Goal: Information Seeking & Learning: Compare options

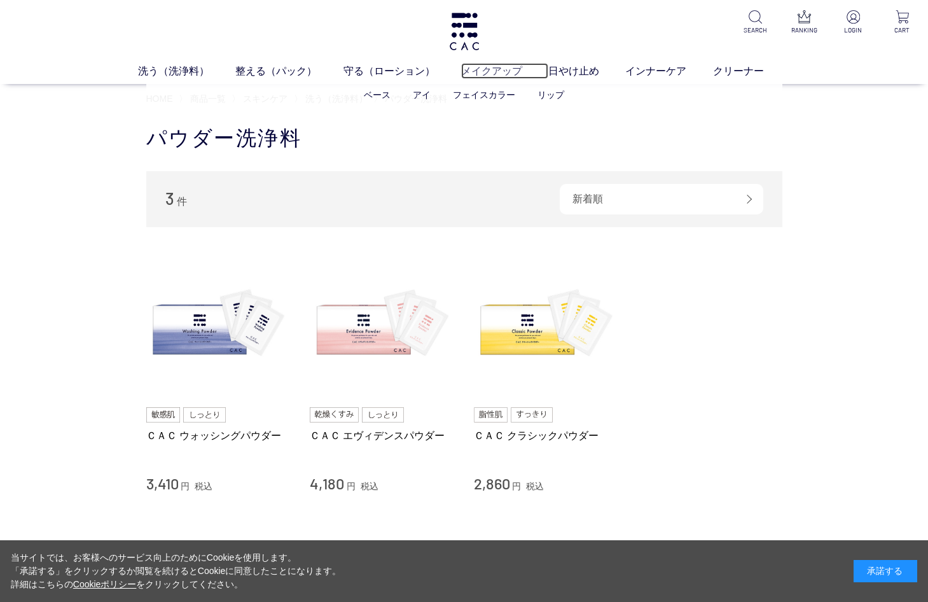
click at [491, 71] on link "メイクアップ" at bounding box center [504, 71] width 87 height 16
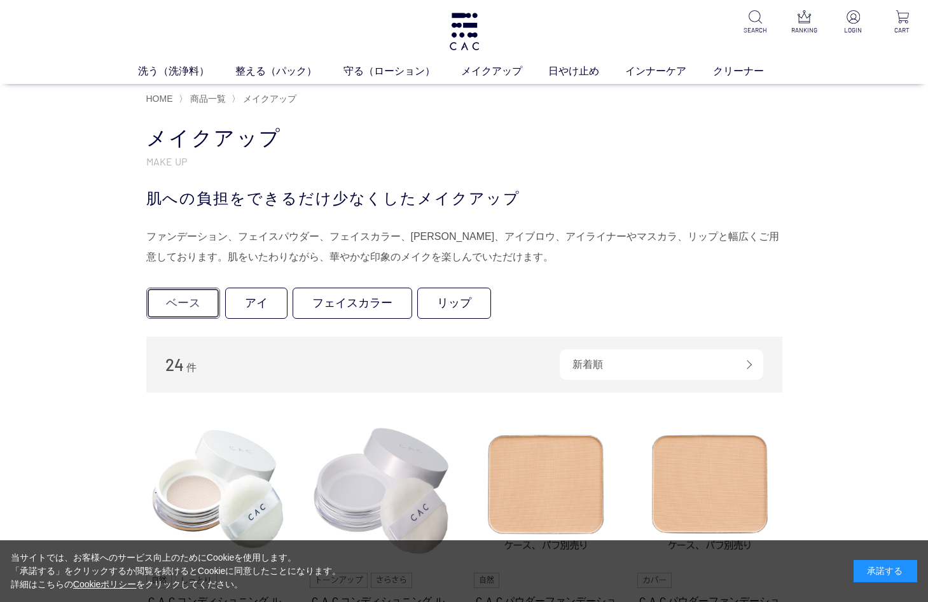
click at [165, 299] on link "ベース" at bounding box center [183, 302] width 74 height 31
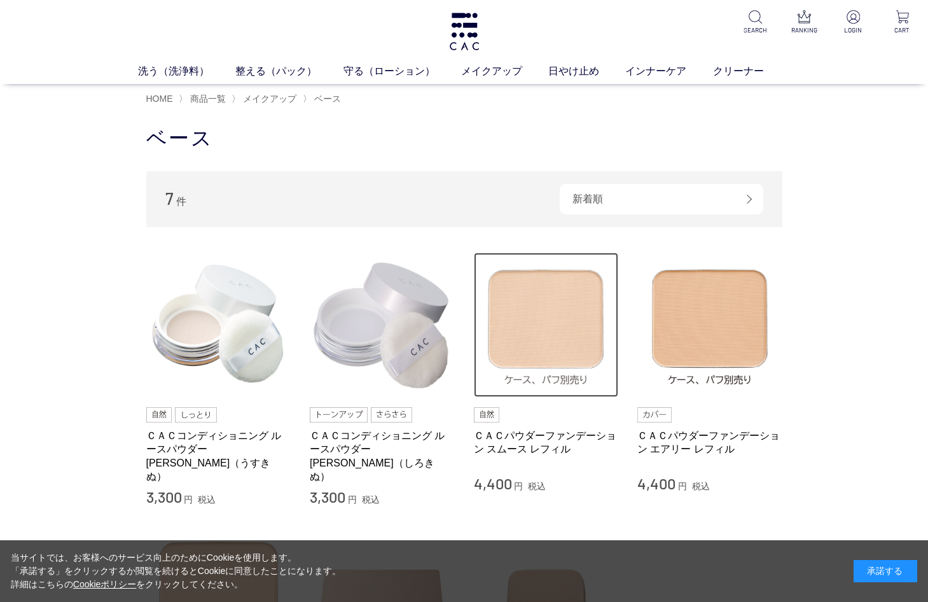
click at [572, 311] on img at bounding box center [546, 324] width 145 height 145
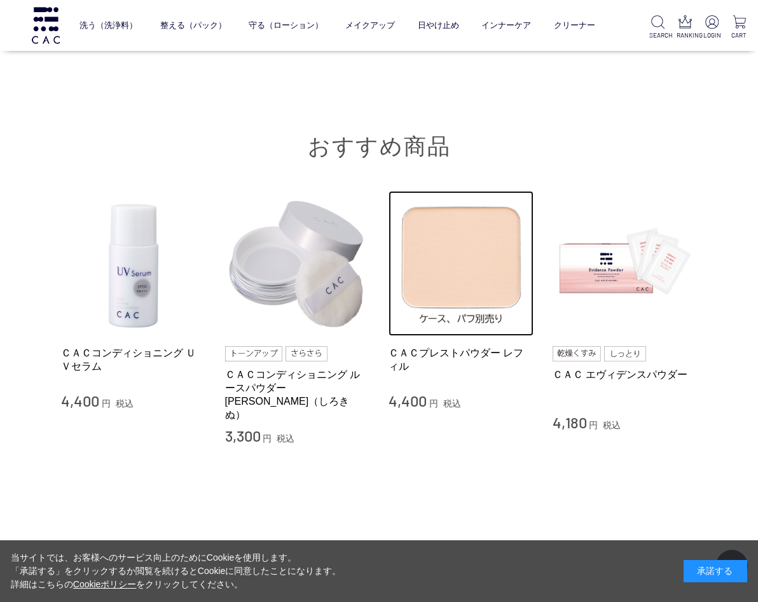
scroll to position [2509, 0]
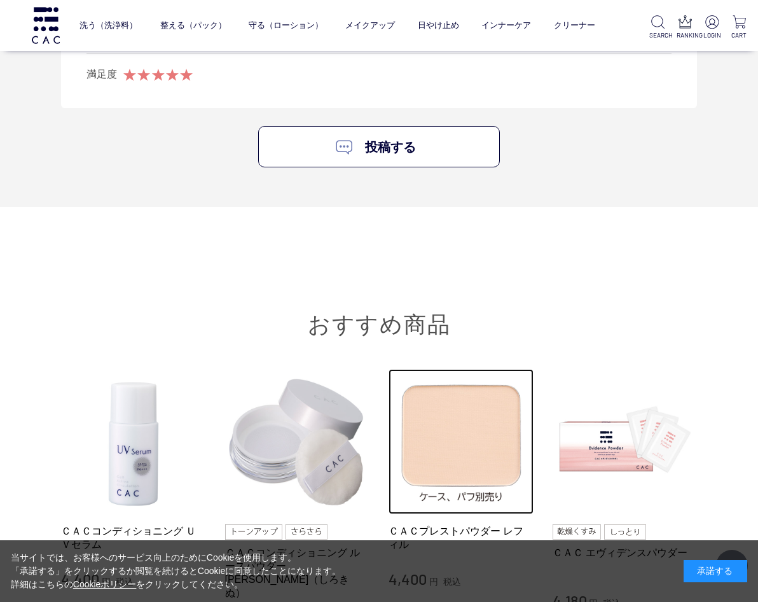
drag, startPoint x: 763, startPoint y: 406, endPoint x: 465, endPoint y: 272, distance: 326.8
click at [465, 272] on div "おすすめ商品 ＣＡＣコンディショニング ＵＶセラム 4,400 円 税込 ＣＡＣコンディショニング ルースパウダー 白絹（しろきぬ） 3,300 円 税込 Ｃ…" at bounding box center [379, 430] width 636 height 423
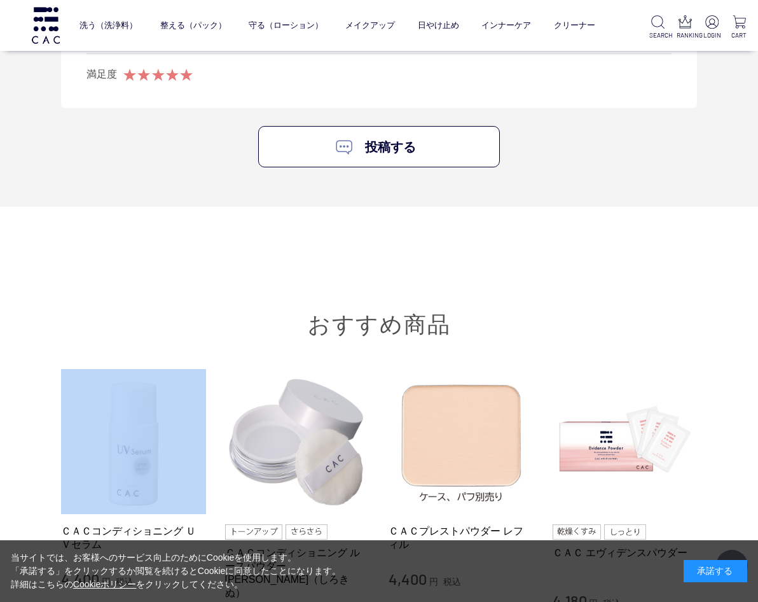
click at [465, 272] on h2 "おすすめ商品" at bounding box center [379, 278] width 636 height 119
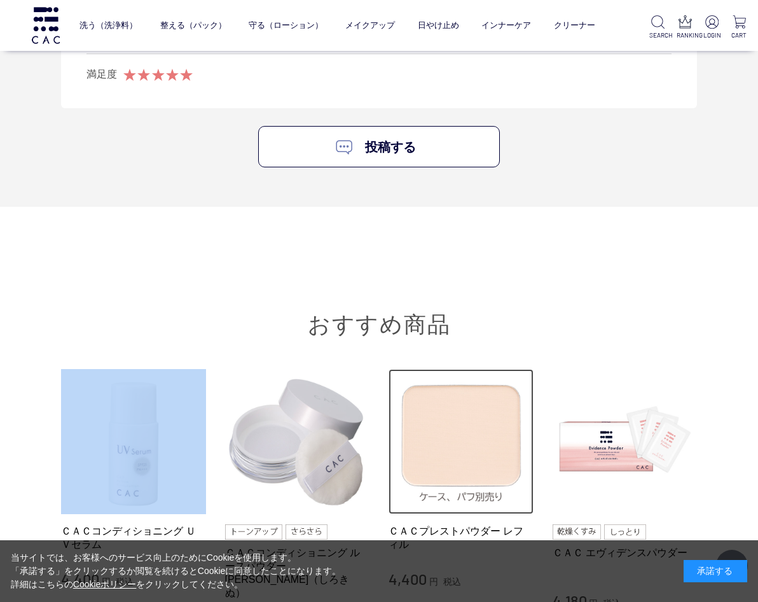
click at [476, 416] on img at bounding box center [461, 441] width 145 height 145
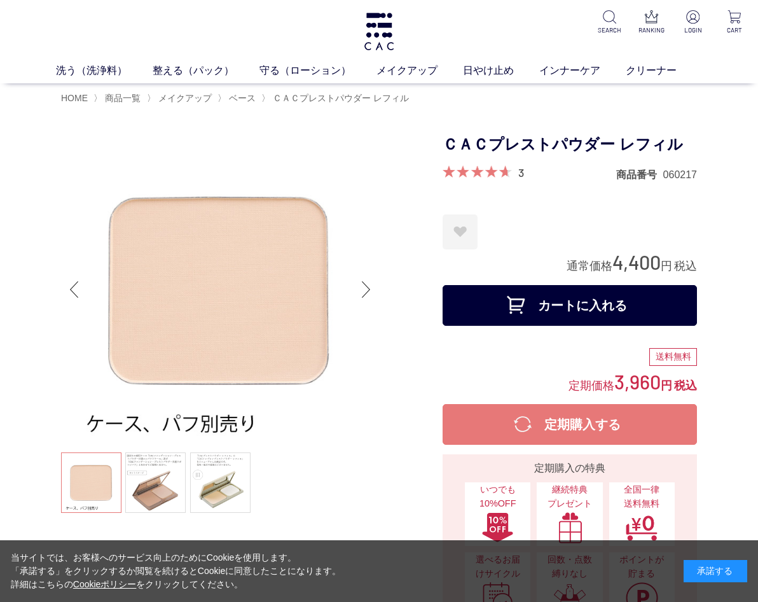
drag, startPoint x: 0, startPoint y: 0, endPoint x: 735, endPoint y: 192, distance: 759.8
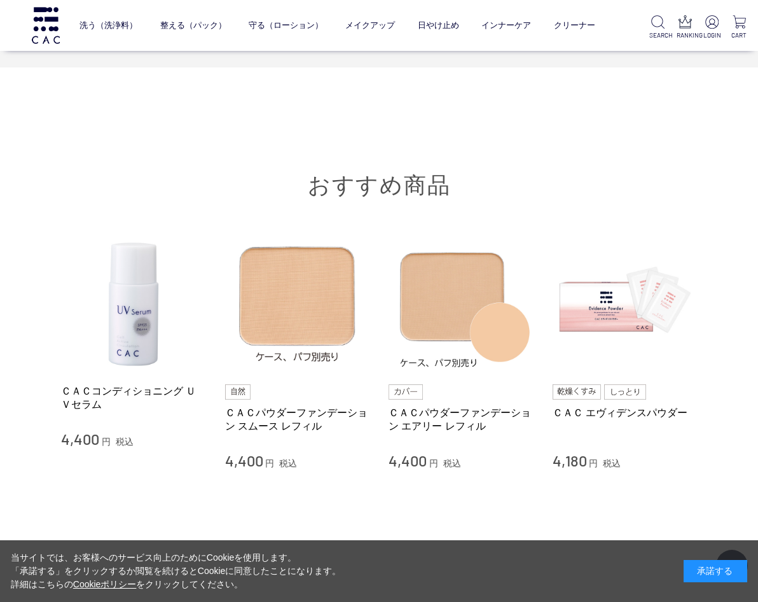
scroll to position [1980, 0]
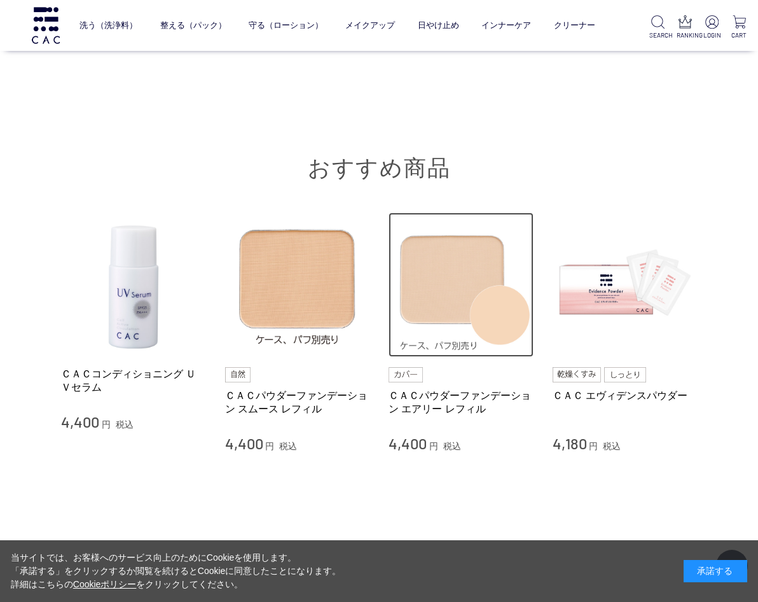
click at [446, 279] on img at bounding box center [461, 284] width 145 height 145
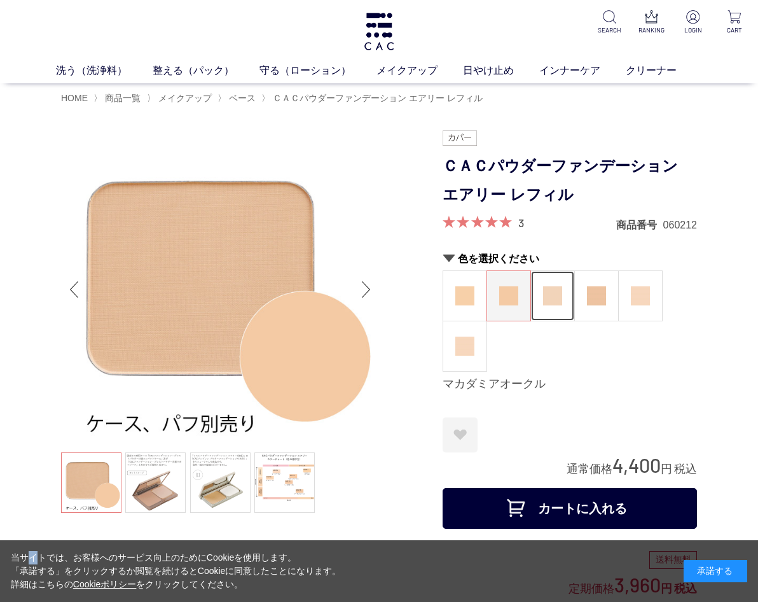
click at [554, 291] on img at bounding box center [552, 295] width 19 height 19
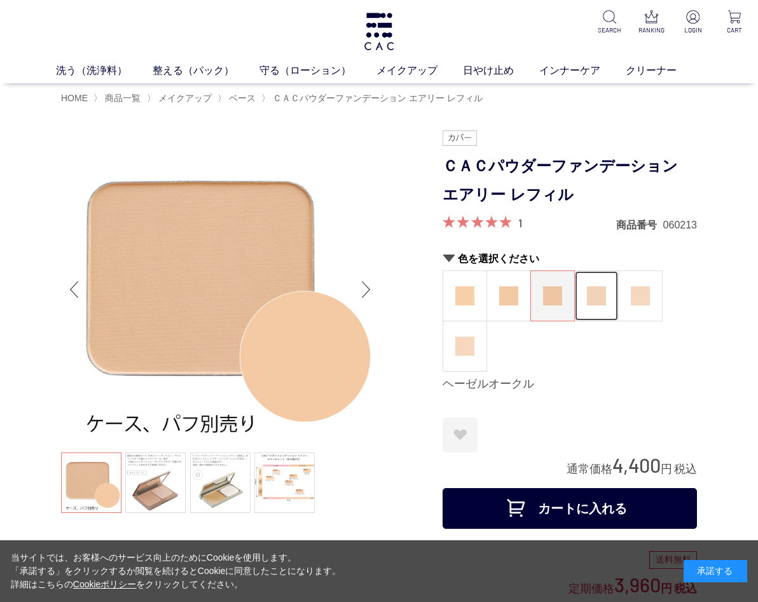
click at [592, 288] on img at bounding box center [596, 295] width 19 height 19
click at [591, 287] on img at bounding box center [596, 295] width 19 height 19
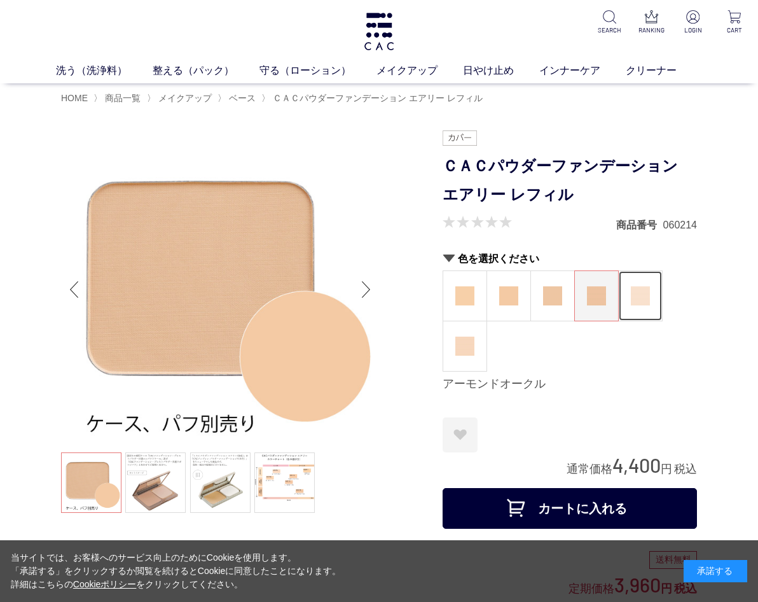
click at [638, 289] on img at bounding box center [640, 295] width 19 height 19
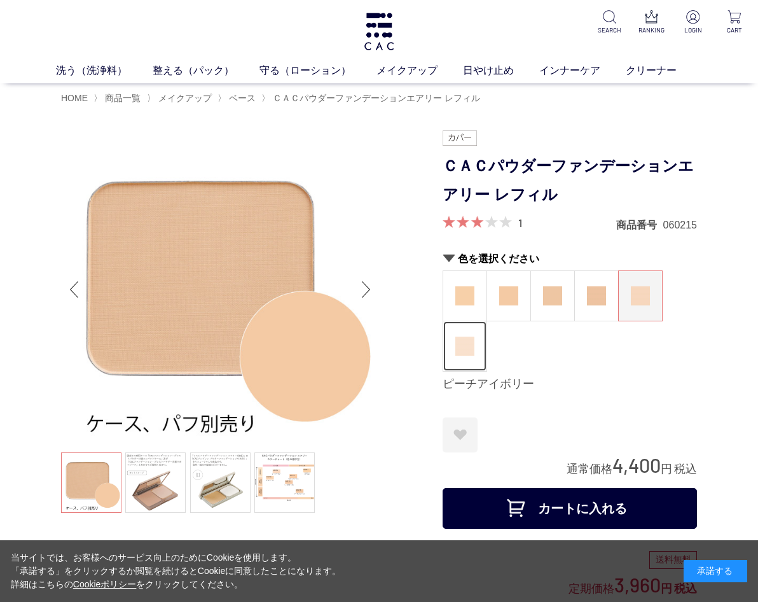
click at [460, 341] on img at bounding box center [464, 345] width 19 height 19
click at [458, 341] on img at bounding box center [464, 345] width 19 height 19
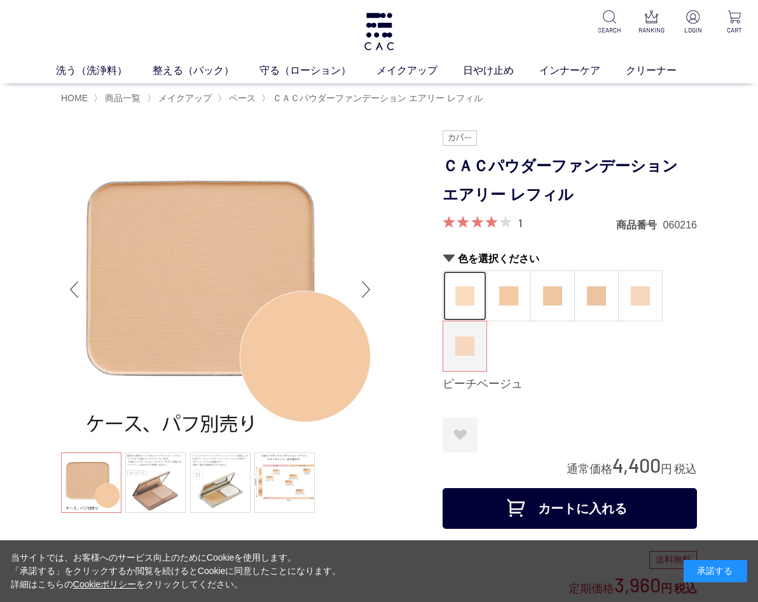
click at [452, 306] on figure at bounding box center [464, 296] width 43 height 50
click at [501, 299] on img at bounding box center [508, 295] width 19 height 19
click at [501, 295] on img at bounding box center [508, 295] width 19 height 19
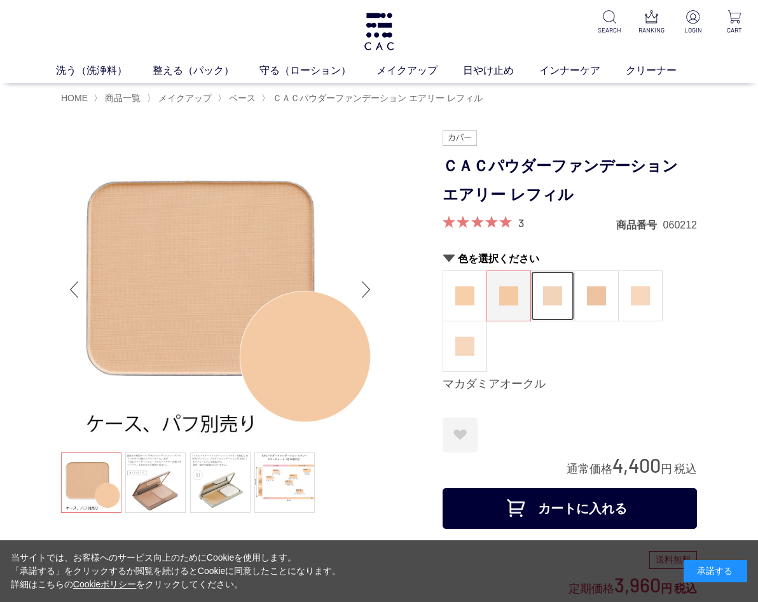
click at [555, 294] on img at bounding box center [552, 295] width 19 height 19
click at [553, 292] on img at bounding box center [552, 295] width 19 height 19
click at [593, 292] on img at bounding box center [596, 295] width 19 height 19
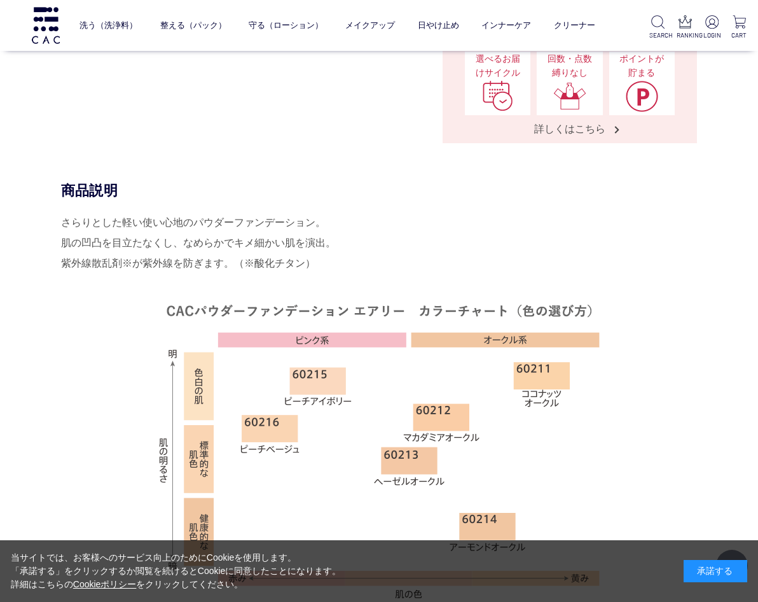
scroll to position [632, 0]
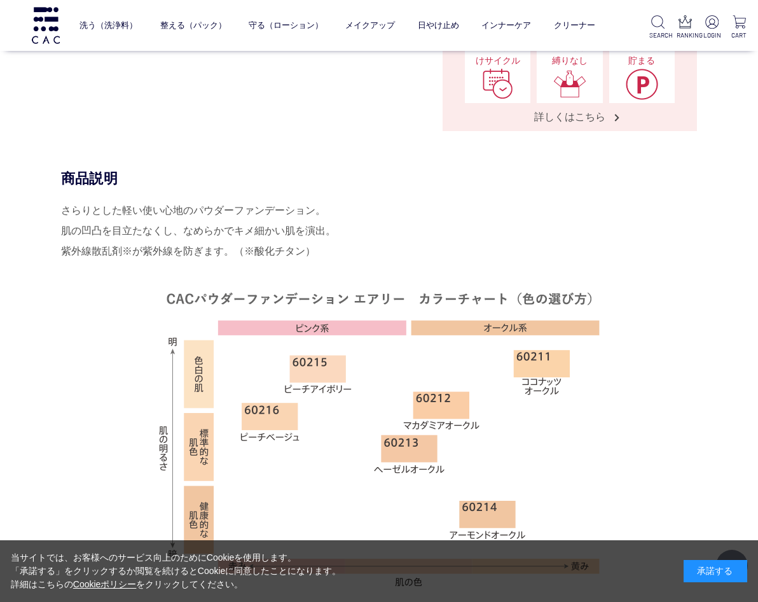
click at [697, 191] on div "商品説明 さらりとした軽い使い心地のパウダーファンデーション。 肌の凹凸を目立たなくし、なめらかでキメ細かい肌を演出。 紫外線散乱剤※が紫外線を防ぎます。（※…" at bounding box center [379, 406] width 636 height 475
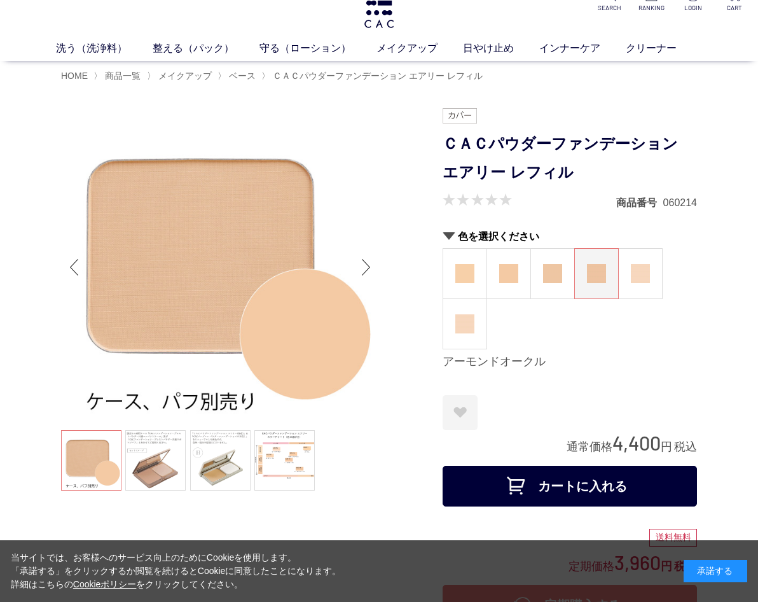
scroll to position [0, 0]
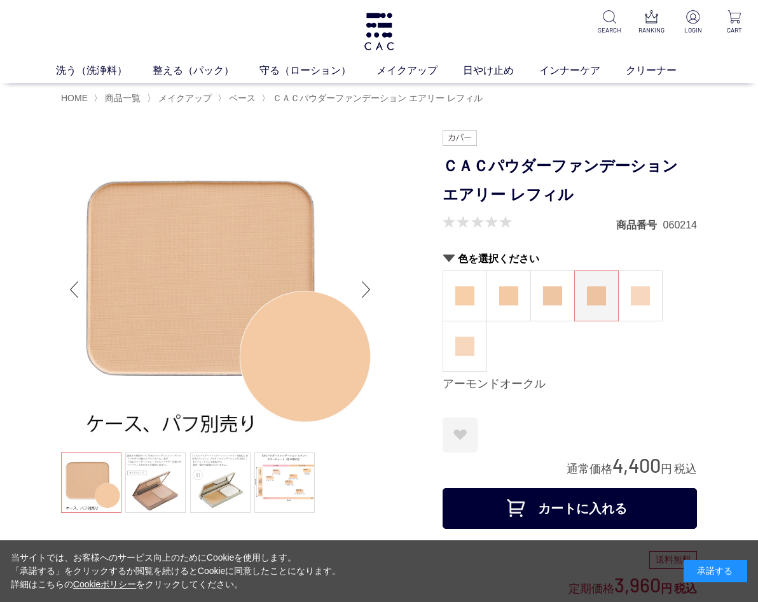
drag, startPoint x: 761, startPoint y: 207, endPoint x: 693, endPoint y: 158, distance: 83.3
click at [693, 158] on h1 "ＣＡＣパウダーファンデーション エアリー レフィル" at bounding box center [570, 180] width 254 height 57
click at [247, 95] on span "ベース" at bounding box center [242, 98] width 27 height 10
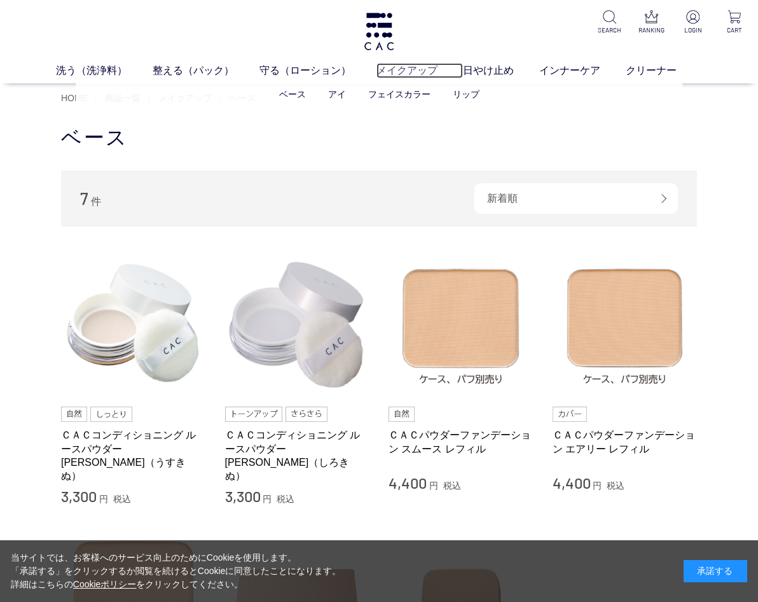
click at [413, 67] on link "メイクアップ" at bounding box center [419, 70] width 86 height 15
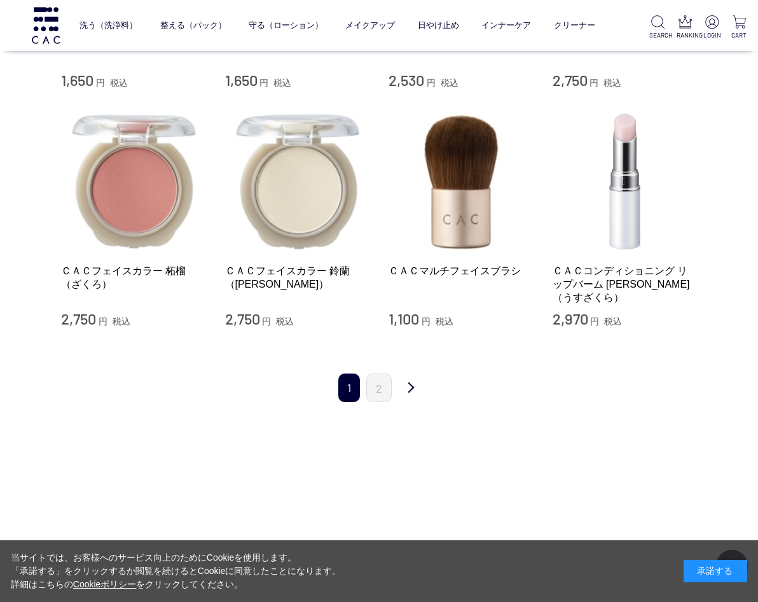
scroll to position [1221, 0]
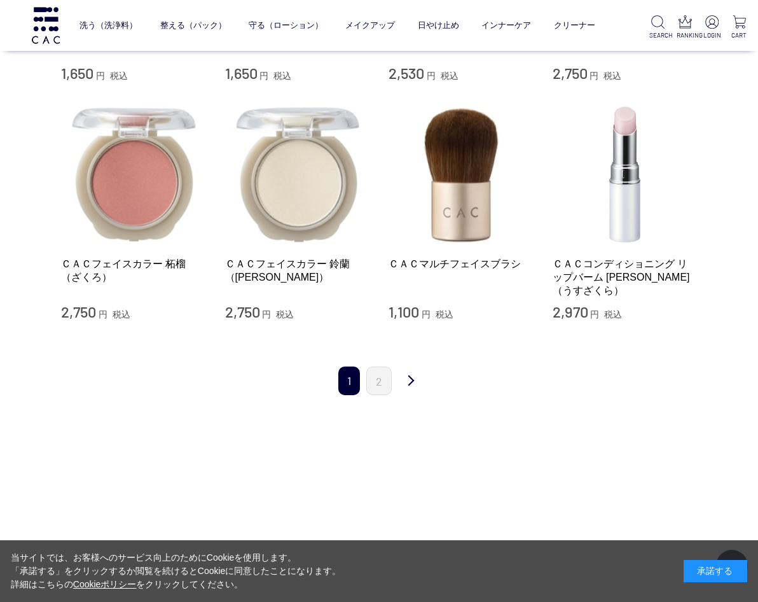
click at [392, 366] on ul "1 2" at bounding box center [365, 380] width 60 height 29
click at [385, 366] on link "2" at bounding box center [378, 380] width 25 height 29
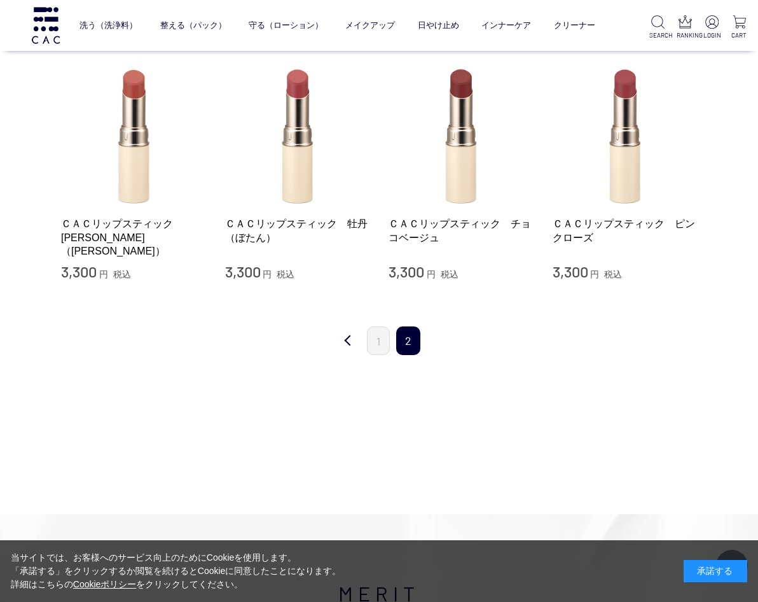
scroll to position [274, 0]
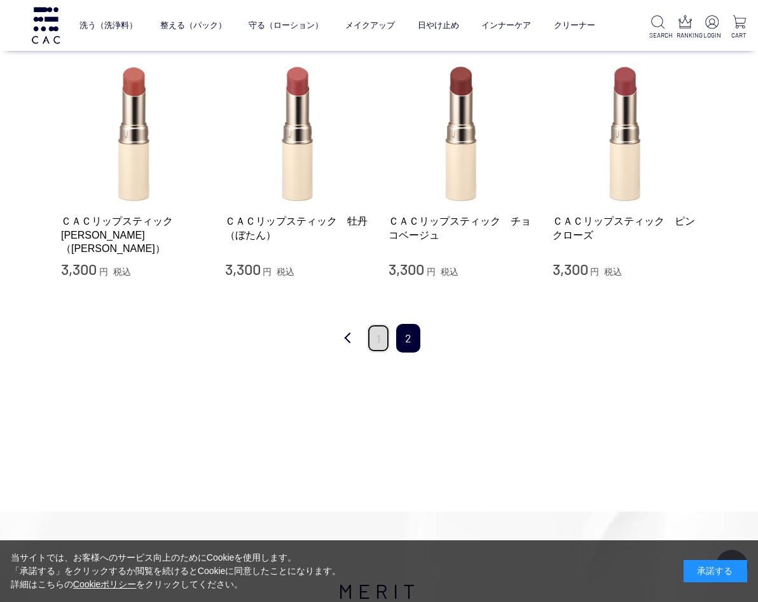
click at [382, 328] on link "1" at bounding box center [378, 338] width 23 height 29
click at [381, 328] on link "1" at bounding box center [378, 338] width 23 height 29
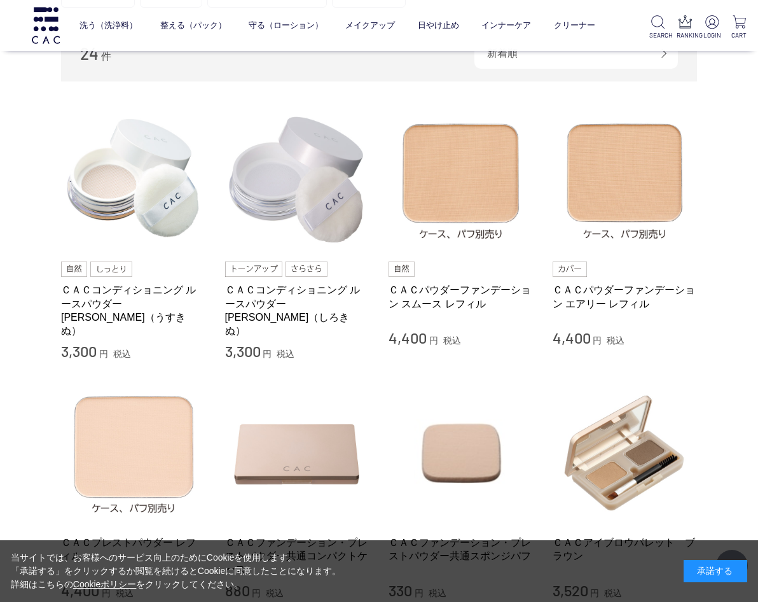
scroll to position [230, 0]
